Goal: Task Accomplishment & Management: Use online tool/utility

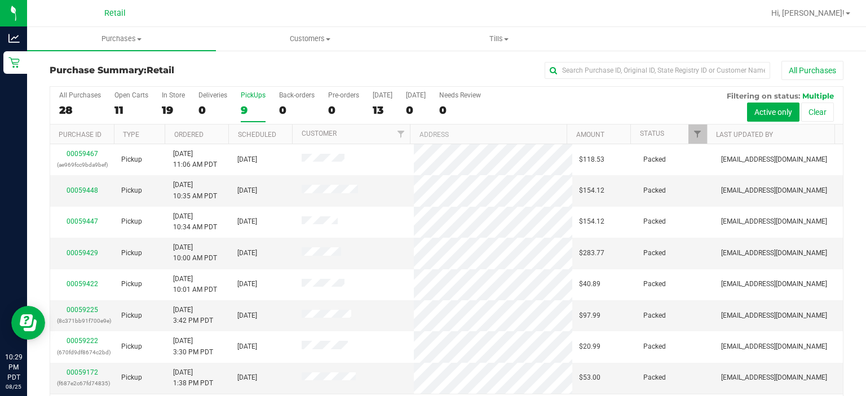
click at [251, 94] on div "PickUps" at bounding box center [253, 95] width 25 height 8
click at [0, 0] on input "PickUps 9" at bounding box center [0, 0] width 0 height 0
click at [252, 98] on div "PickUps" at bounding box center [253, 95] width 25 height 8
click at [0, 0] on input "PickUps 9" at bounding box center [0, 0] width 0 height 0
click at [516, 36] on span "Tills" at bounding box center [499, 39] width 188 height 10
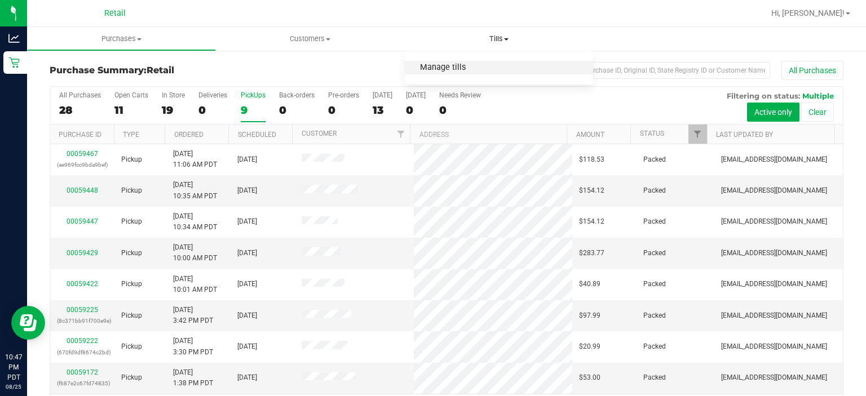
click at [445, 69] on span "Manage tills" at bounding box center [443, 68] width 76 height 10
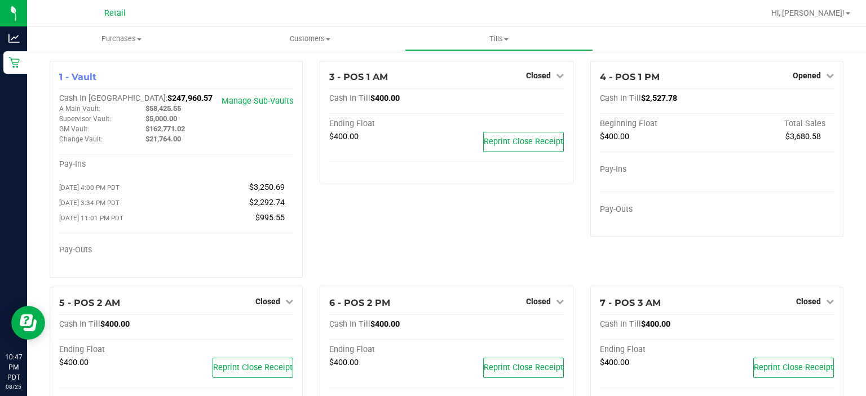
click at [826, 72] on icon at bounding box center [830, 76] width 8 height 8
click at [796, 101] on link "Close Till" at bounding box center [807, 99] width 30 height 9
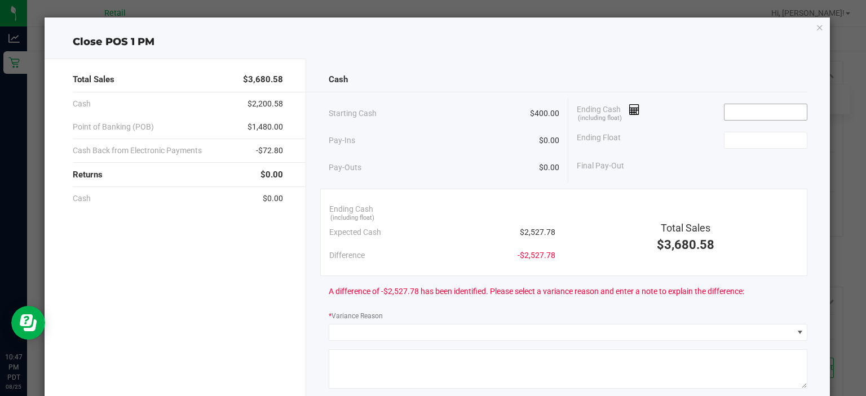
click at [751, 108] on input at bounding box center [765, 112] width 83 height 16
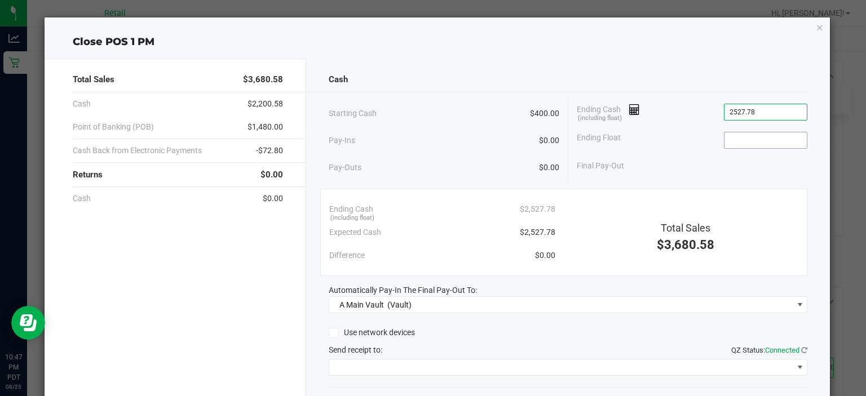
click at [742, 136] on input at bounding box center [765, 140] width 83 height 16
type input "$2,527.78"
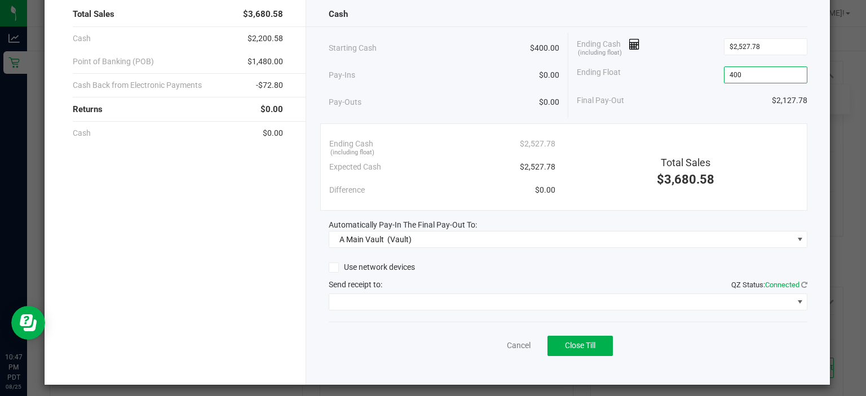
scroll to position [70, 0]
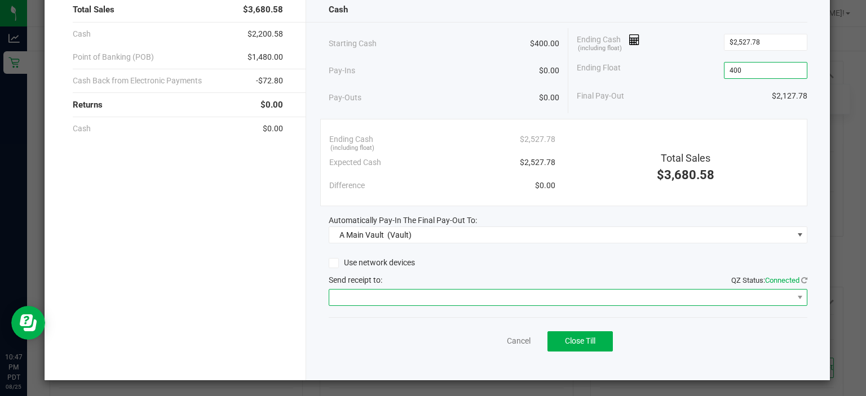
click at [638, 298] on span at bounding box center [560, 298] width 463 height 16
type input "$400.00"
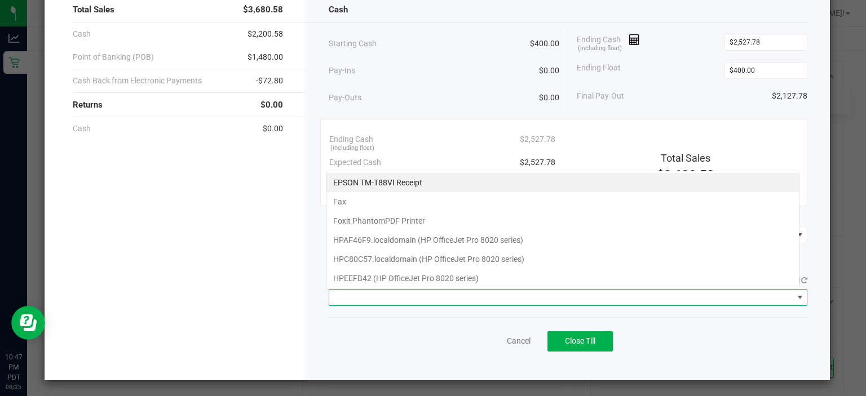
scroll to position [16, 473]
click at [367, 178] on Receipt "EPSON TM-T88VI Receipt" at bounding box center [562, 182] width 472 height 19
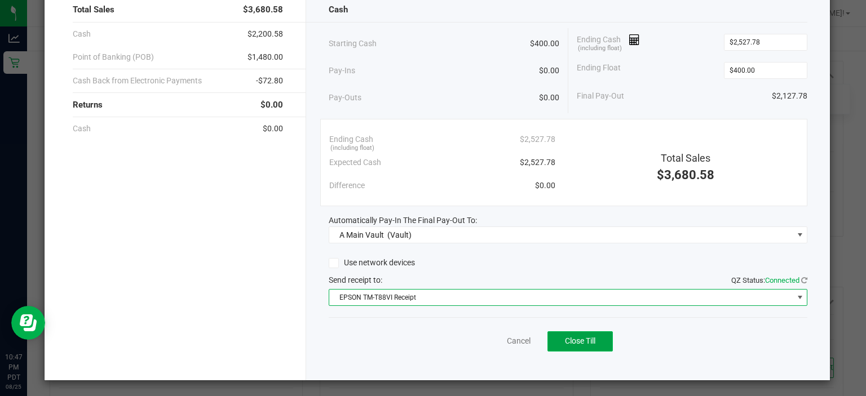
click at [588, 343] on span "Close Till" at bounding box center [580, 340] width 30 height 9
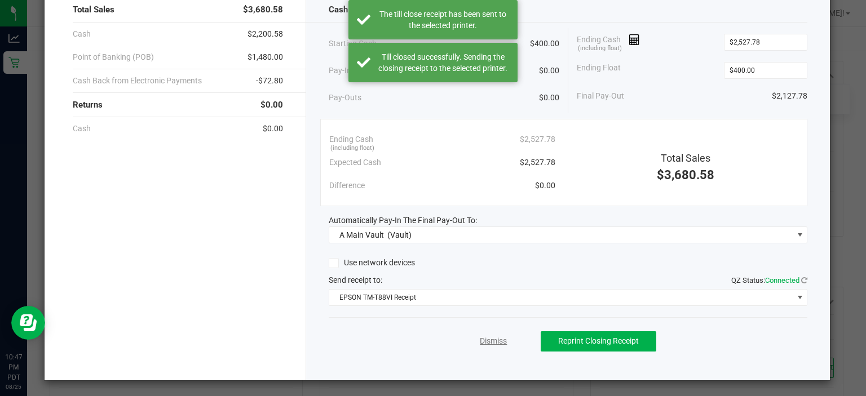
click at [480, 336] on link "Dismiss" at bounding box center [493, 341] width 27 height 12
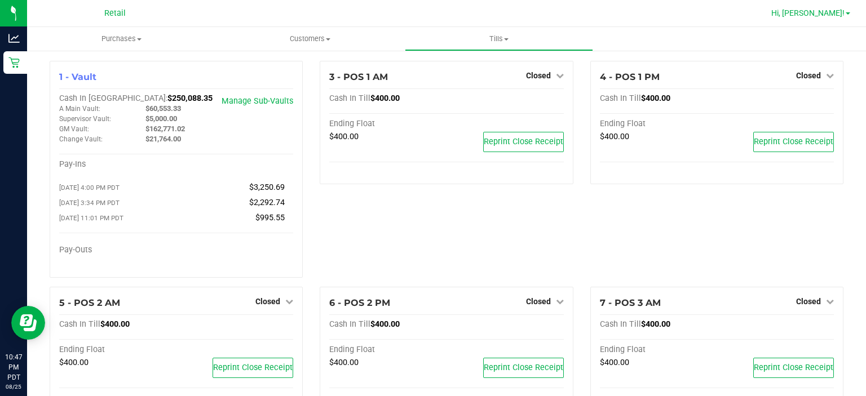
click at [839, 15] on span "Hi, [PERSON_NAME]!" at bounding box center [807, 12] width 73 height 9
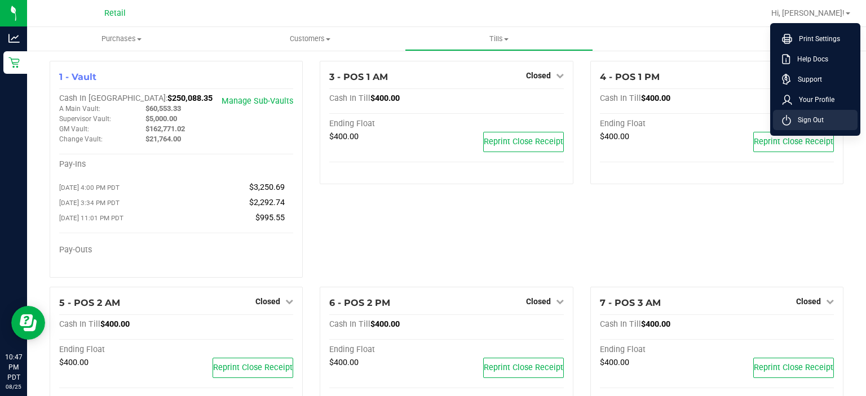
click at [811, 122] on span "Sign Out" at bounding box center [807, 119] width 33 height 11
